Goal: Task Accomplishment & Management: Use online tool/utility

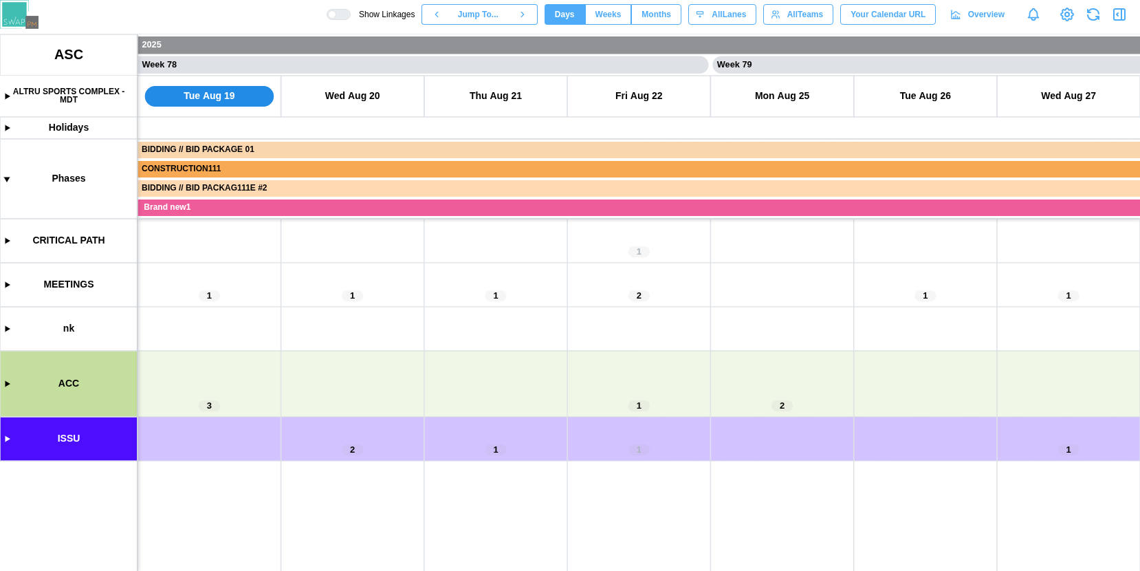
scroll to position [0, 55303]
click at [6, 386] on canvas at bounding box center [570, 302] width 1140 height 537
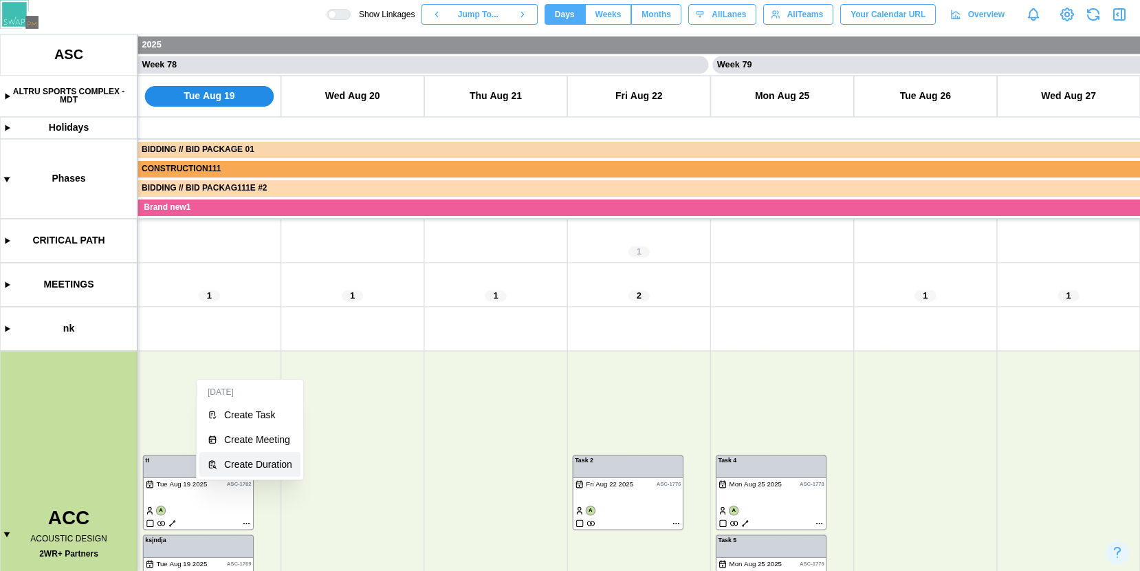
click at [245, 462] on div "Create Duration" at bounding box center [258, 464] width 68 height 11
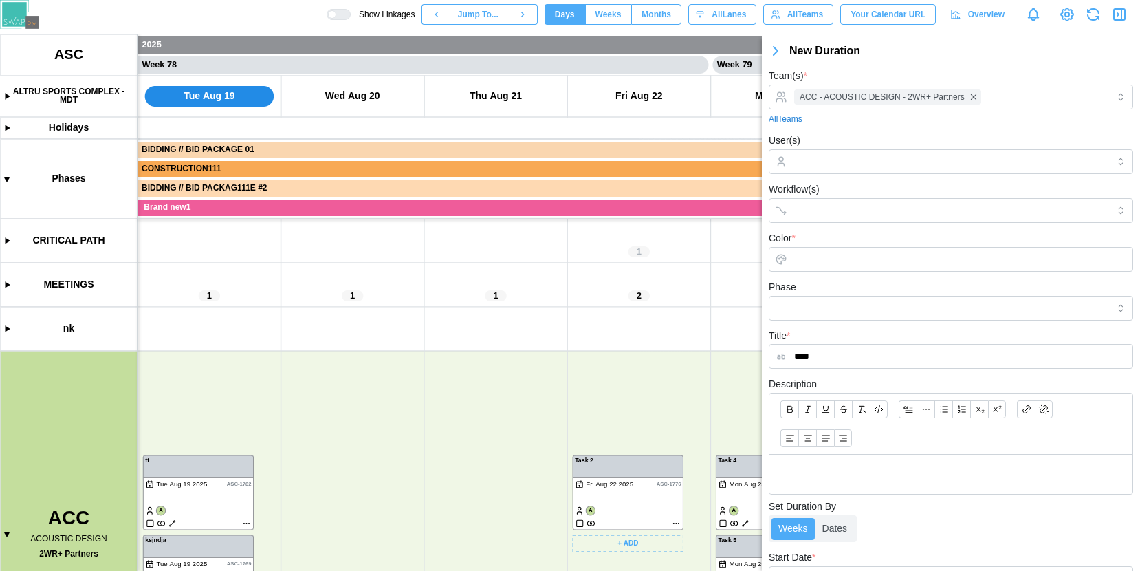
scroll to position [153, 0]
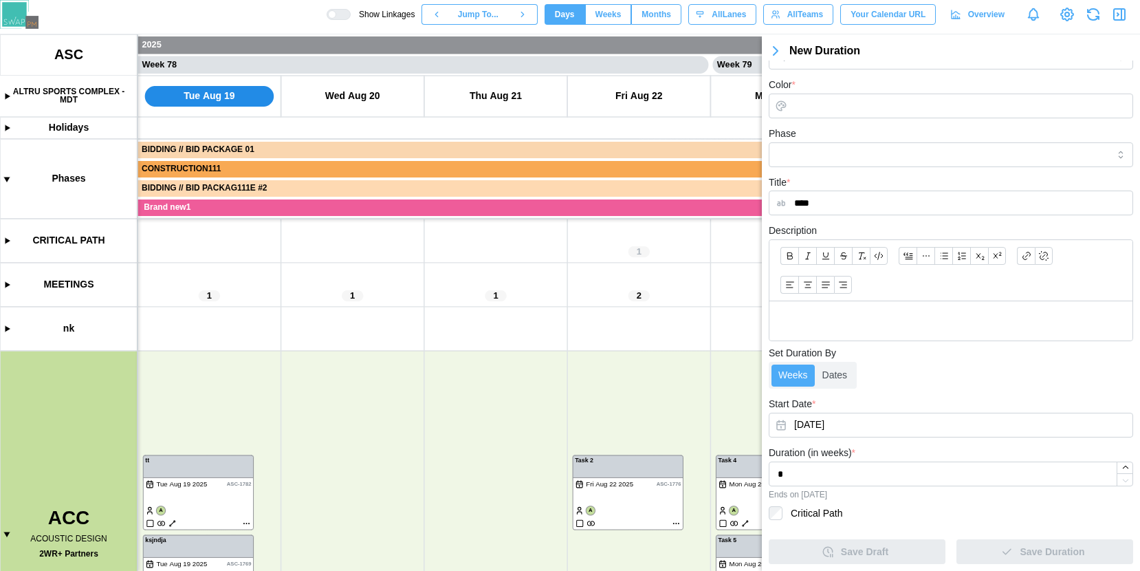
type input "****"
click at [815, 515] on label "Critical Path" at bounding box center [813, 513] width 60 height 14
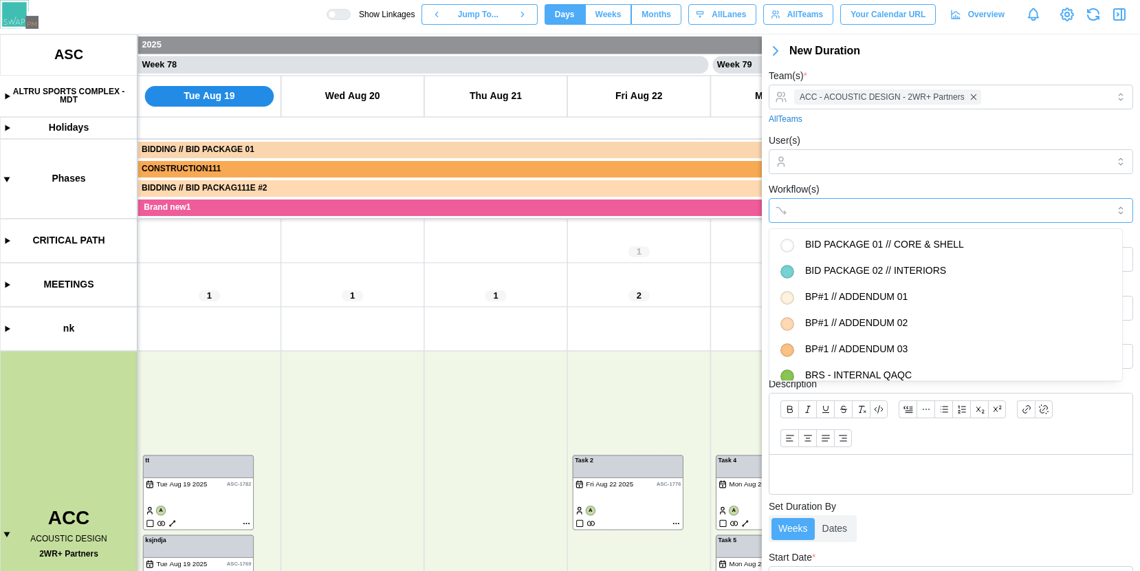
click at [825, 210] on input "Workflow(s)" at bounding box center [938, 210] width 289 height 11
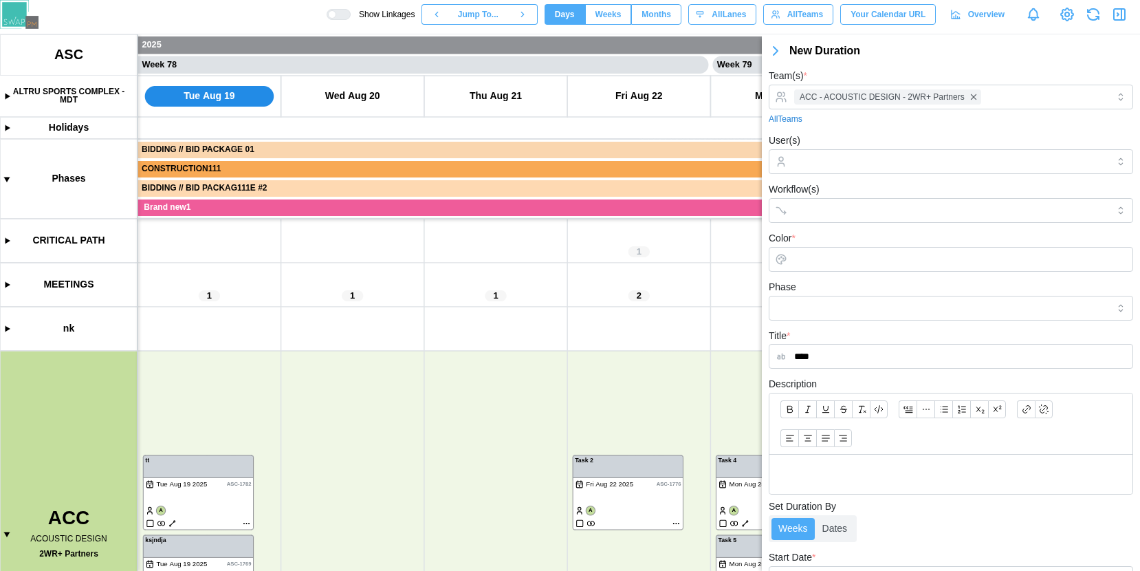
click at [841, 188] on div "Workflow(s)" at bounding box center [951, 202] width 365 height 42
click at [813, 263] on input "Color *" at bounding box center [951, 259] width 365 height 25
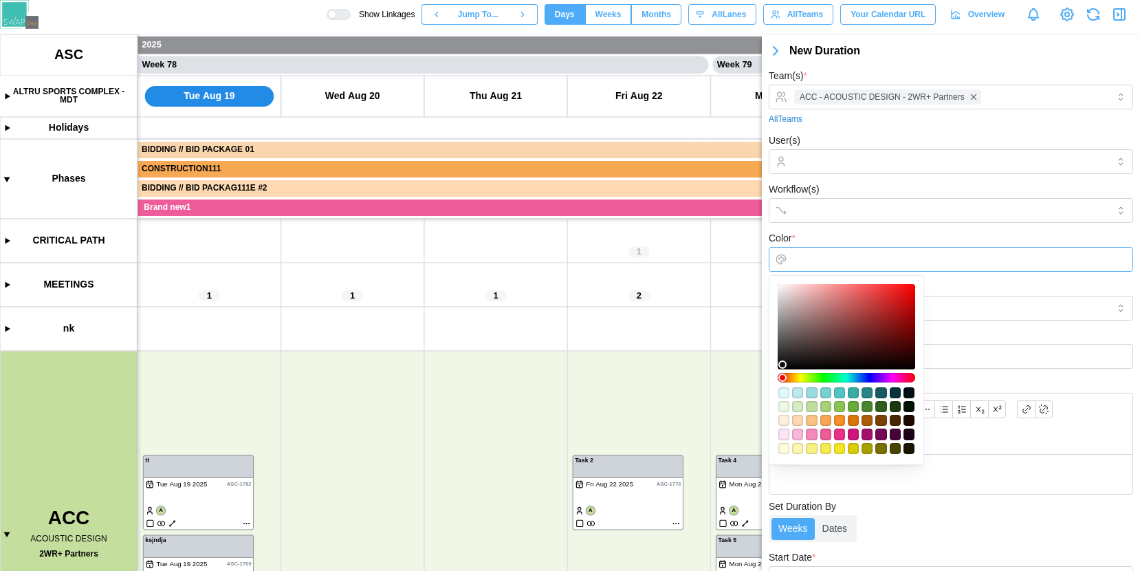
type input "*******"
click at [850, 304] on div at bounding box center [847, 327] width 128 height 76
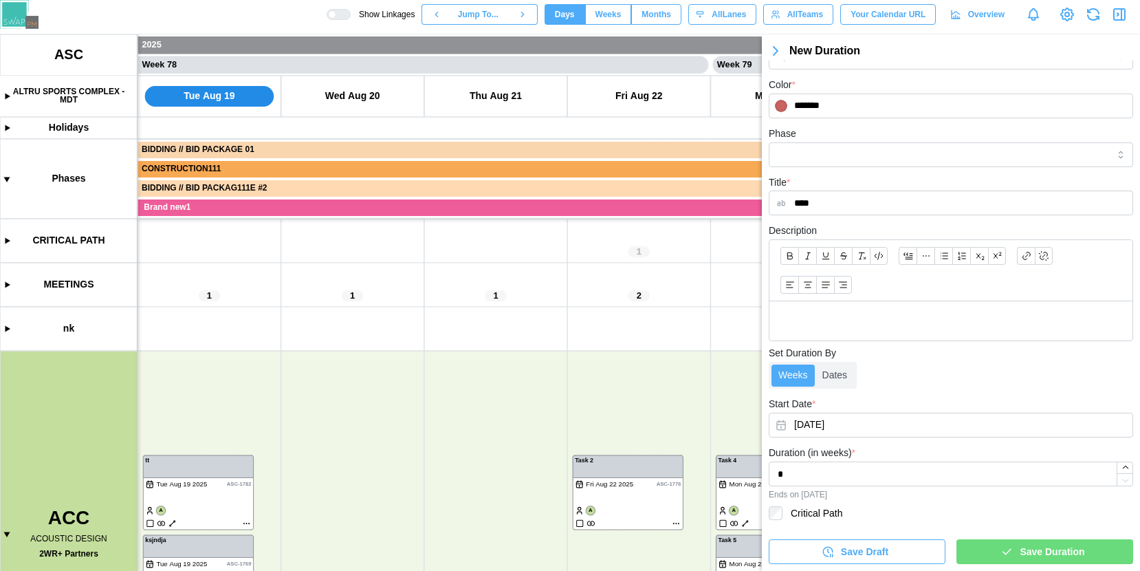
click at [1034, 548] on span "Save Duration" at bounding box center [1052, 551] width 65 height 23
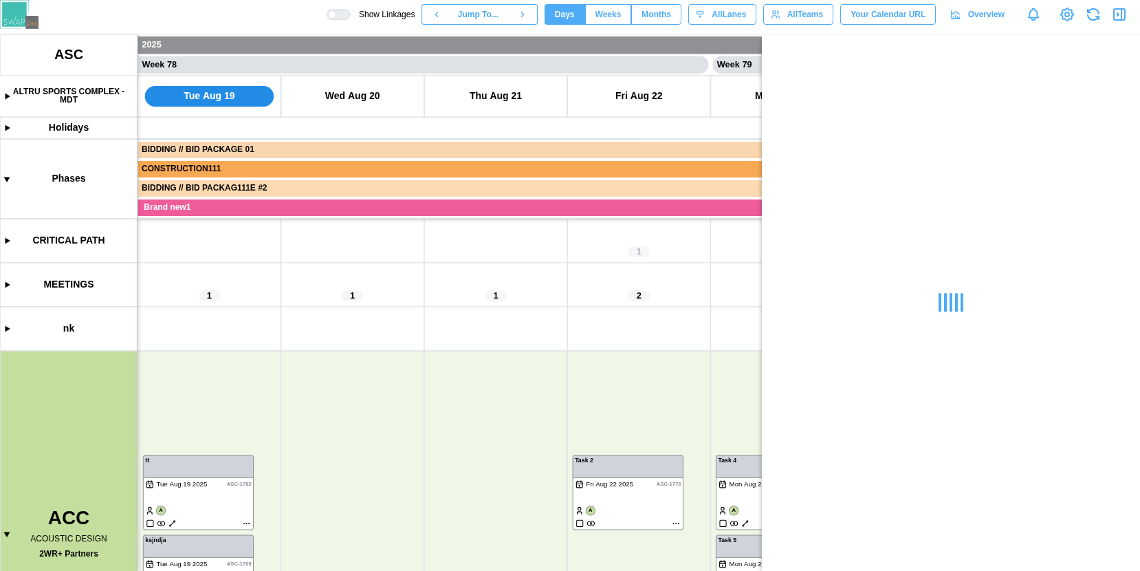
scroll to position [0, 0]
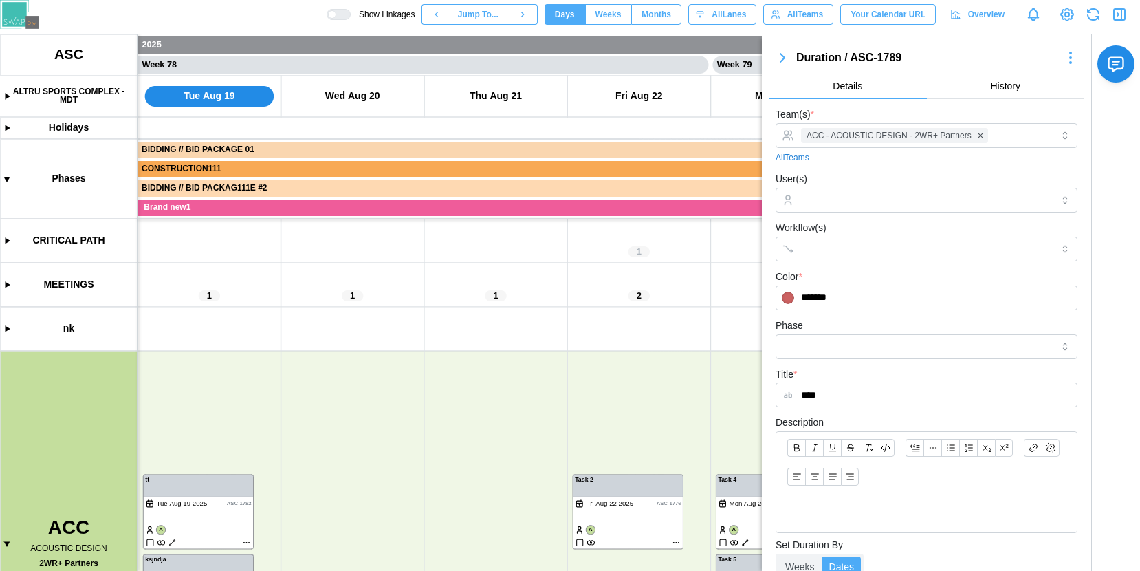
click at [1114, 23] on button "button" at bounding box center [1119, 14] width 19 height 19
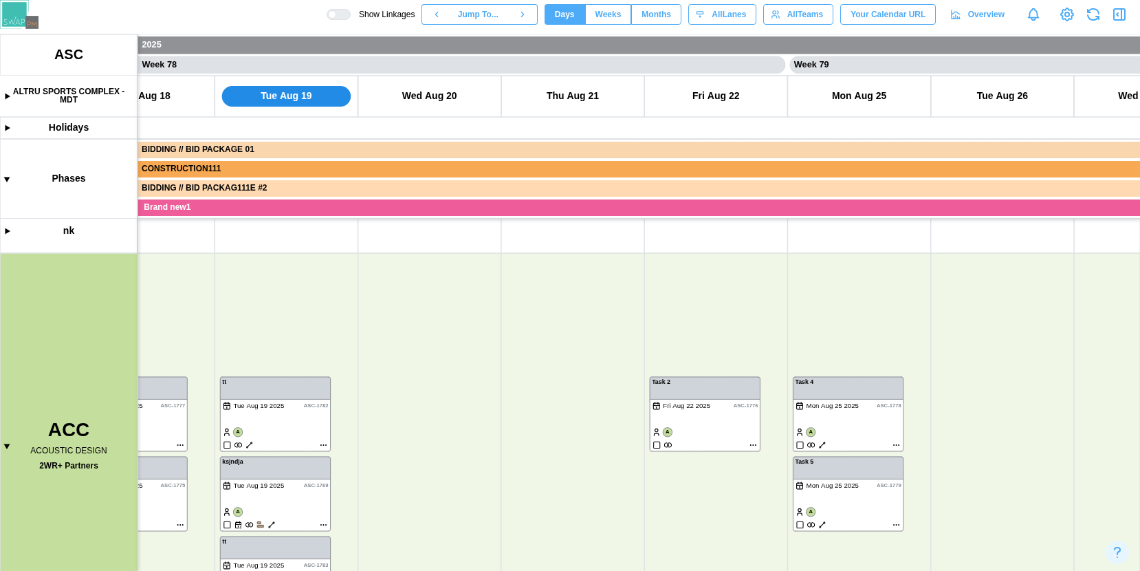
scroll to position [106, 0]
drag, startPoint x: 903, startPoint y: 298, endPoint x: 1005, endPoint y: 184, distance: 153.0
click at [1005, 184] on canvas at bounding box center [570, 302] width 1140 height 537
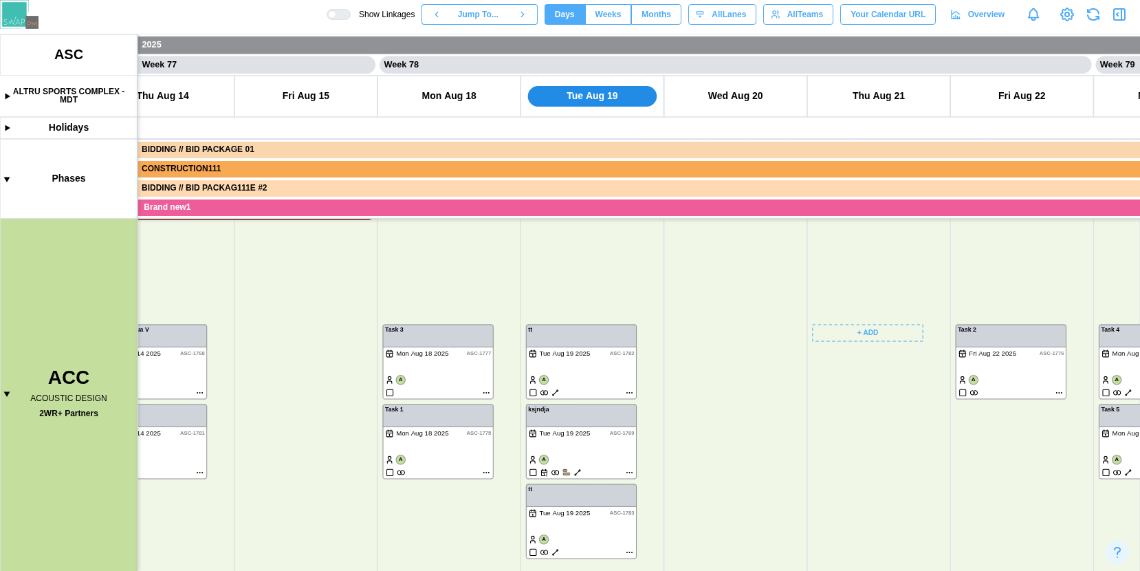
scroll to position [61, 0]
drag, startPoint x: 634, startPoint y: 321, endPoint x: 938, endPoint y: 369, distance: 308.6
click at [938, 369] on canvas at bounding box center [570, 302] width 1140 height 537
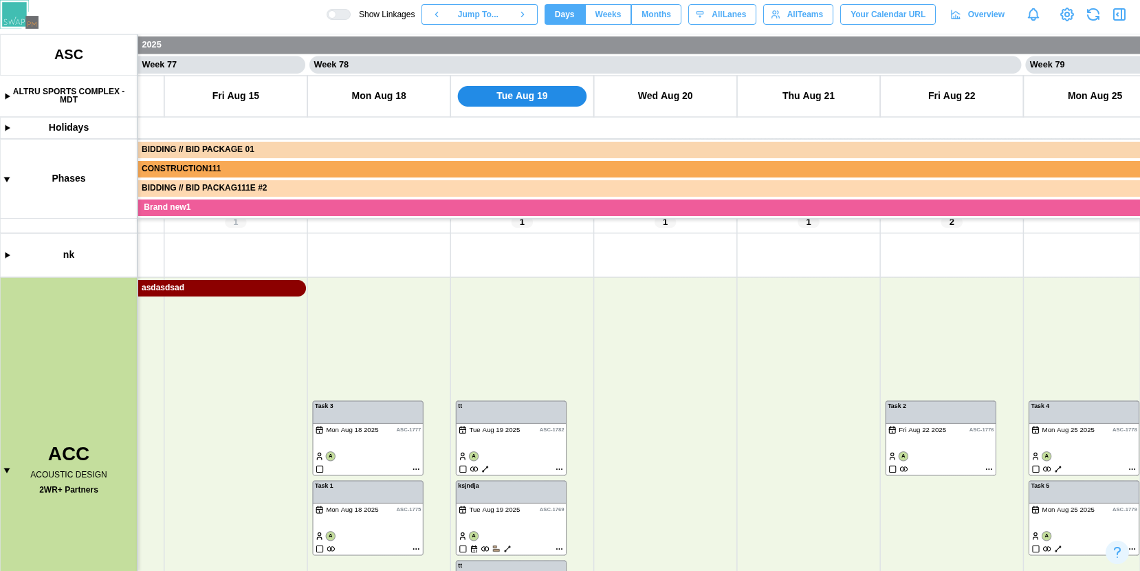
scroll to position [0, 0]
drag, startPoint x: 641, startPoint y: 373, endPoint x: 546, endPoint y: 258, distance: 149.0
click at [546, 258] on canvas at bounding box center [570, 302] width 1140 height 537
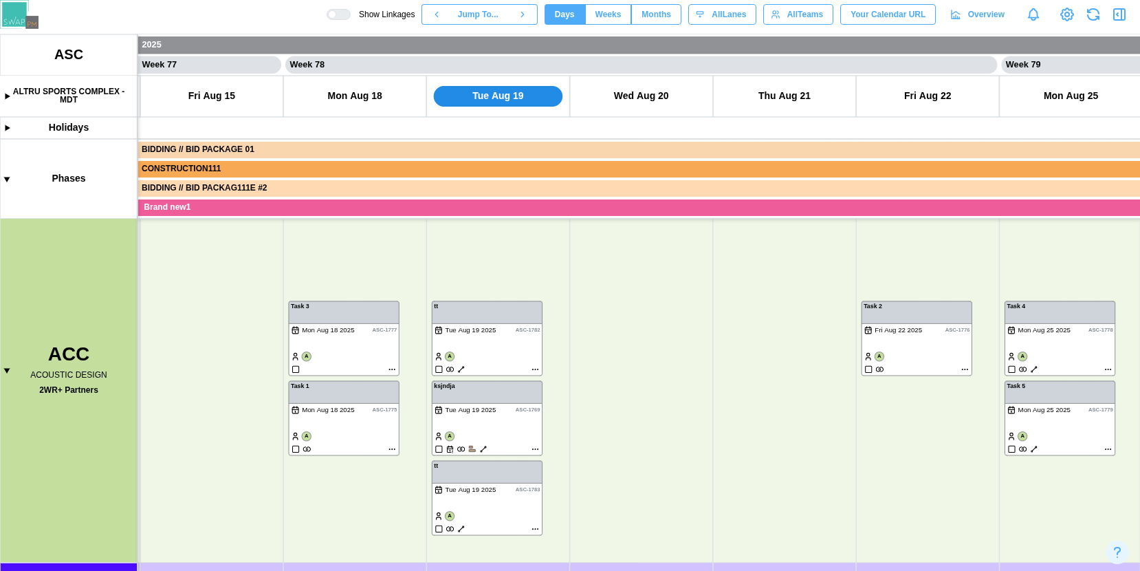
click at [1094, 12] on icon "button" at bounding box center [1093, 14] width 17 height 17
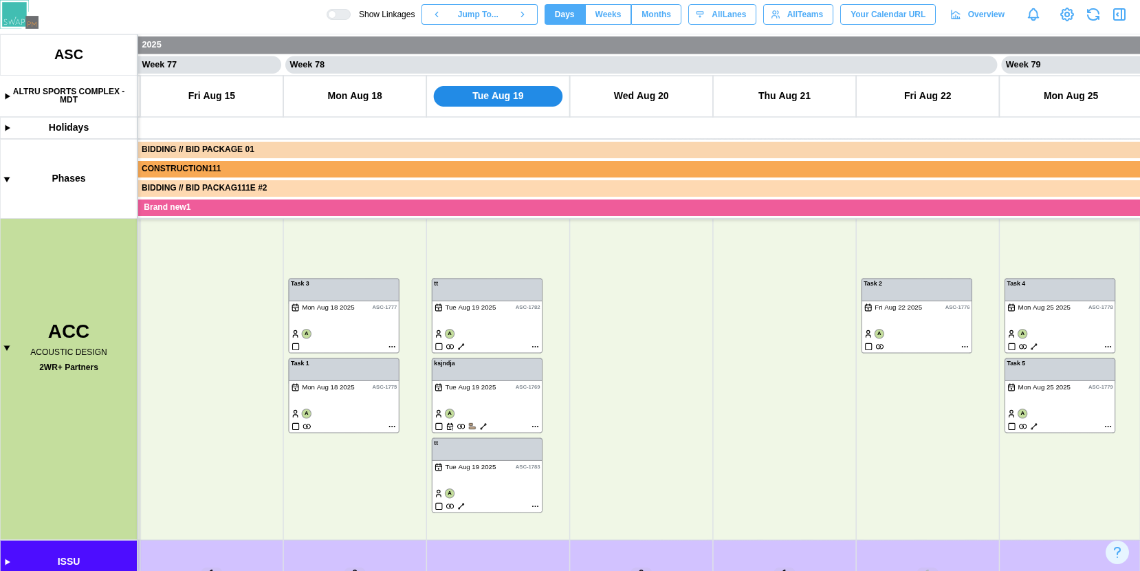
scroll to position [219, 0]
